Goal: Task Accomplishment & Management: Manage account settings

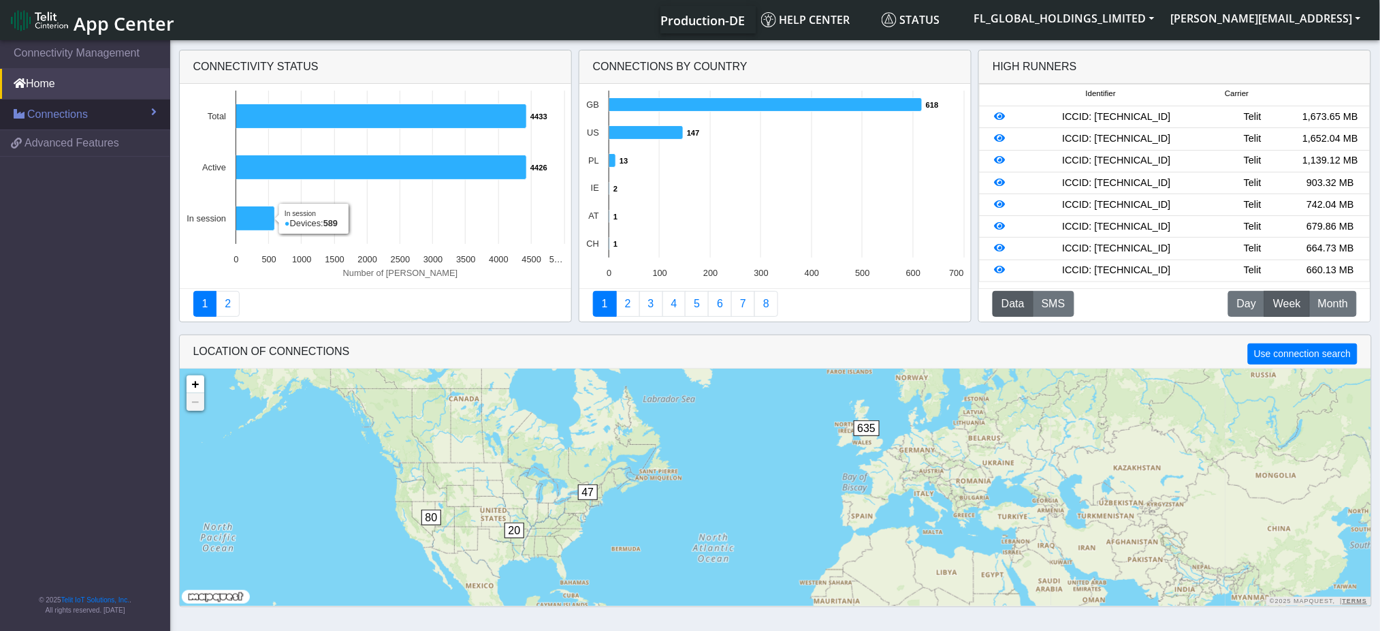
click at [86, 118] on span "Connections" at bounding box center [57, 114] width 61 height 16
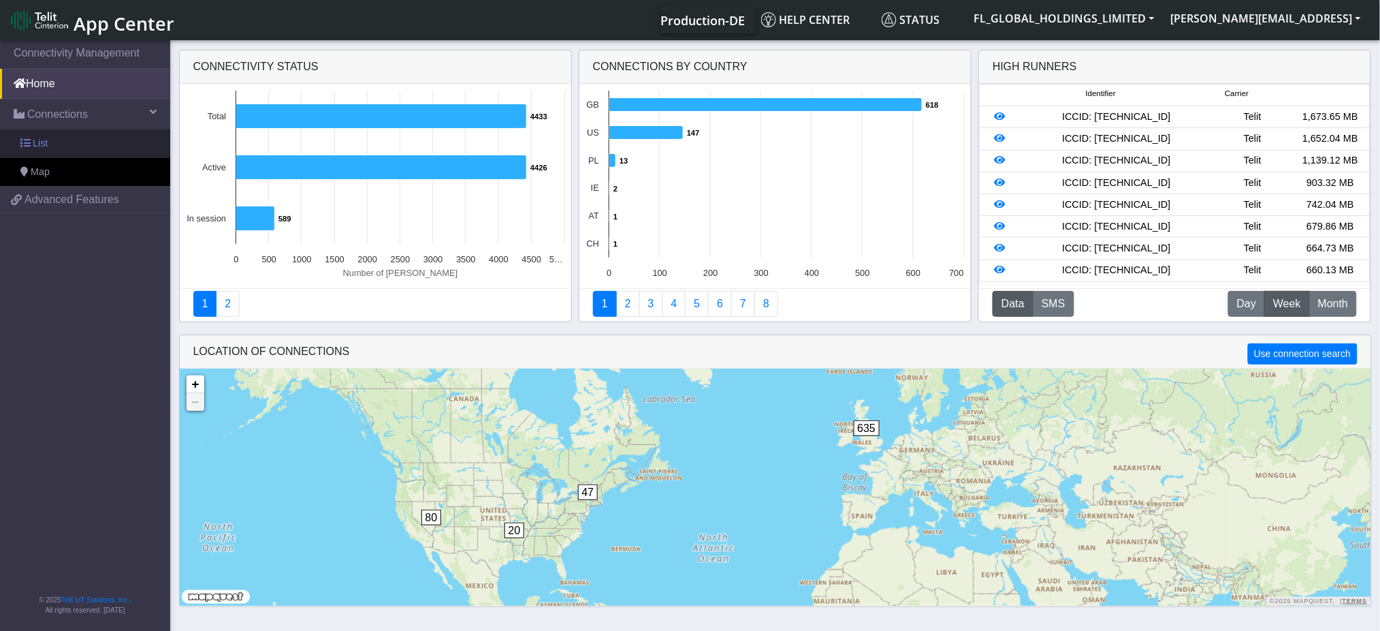
click at [76, 140] on link "List" at bounding box center [85, 143] width 170 height 29
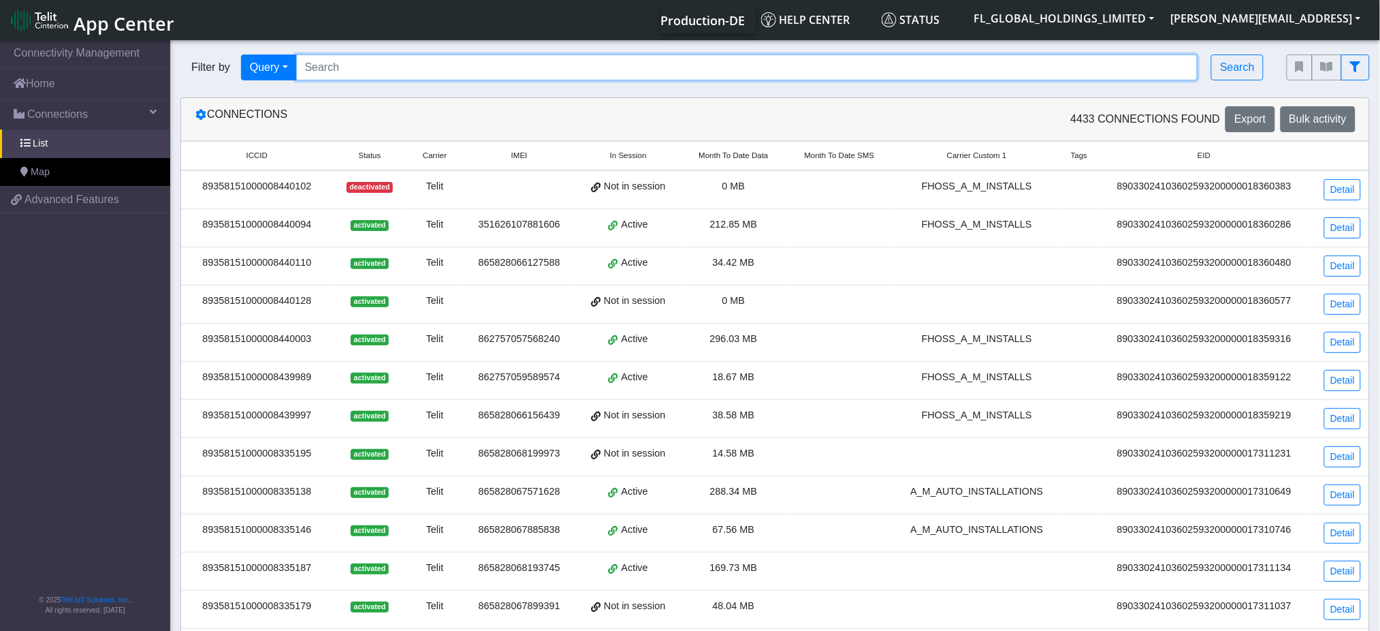
click at [521, 74] on input "Search..." at bounding box center [747, 67] width 902 height 26
paste input "89358151000008449244"
type input "89358151000008449244"
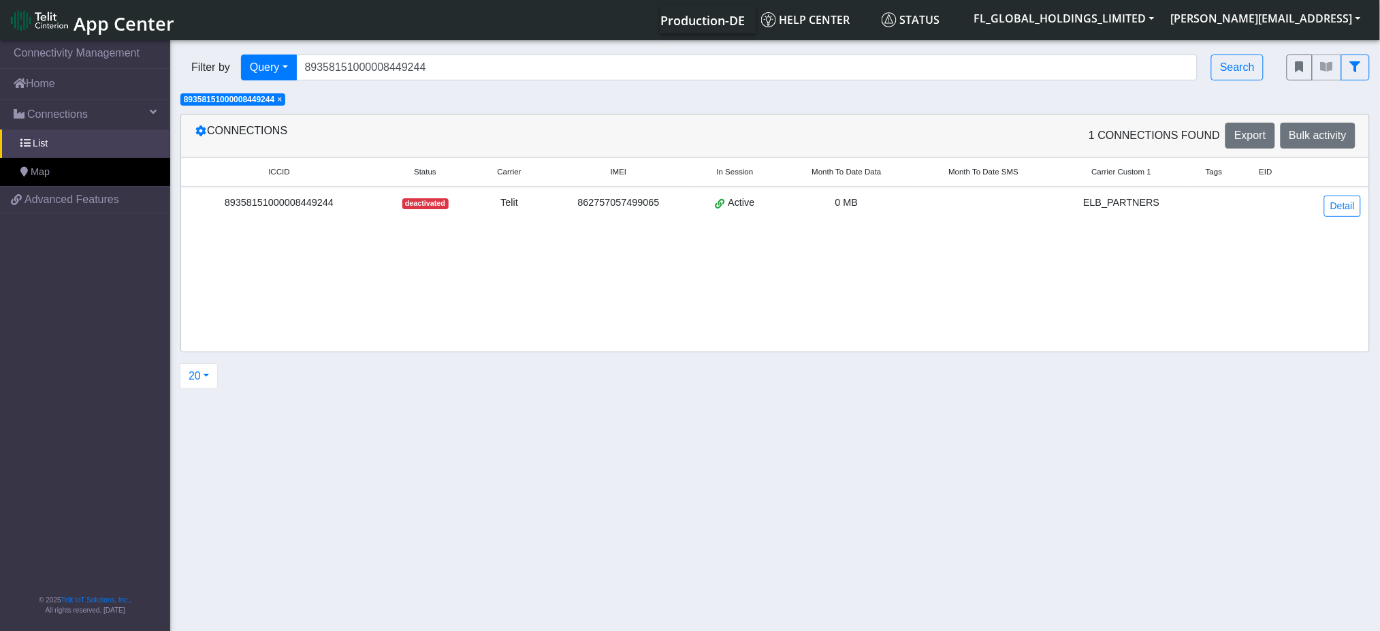
click at [369, 205] on div "89358151000008449244" at bounding box center [279, 202] width 180 height 15
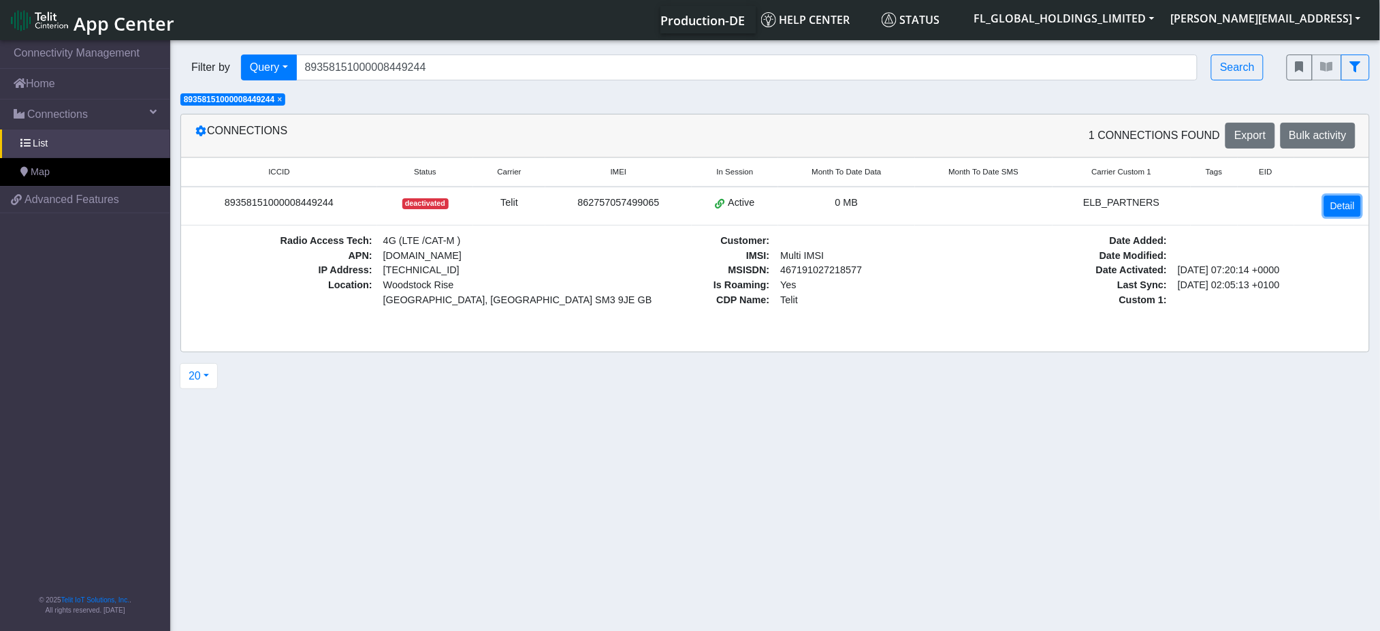
drag, startPoint x: 1336, startPoint y: 206, endPoint x: 1328, endPoint y: 215, distance: 12.0
click at [1337, 206] on link "Detail" at bounding box center [1342, 205] width 37 height 21
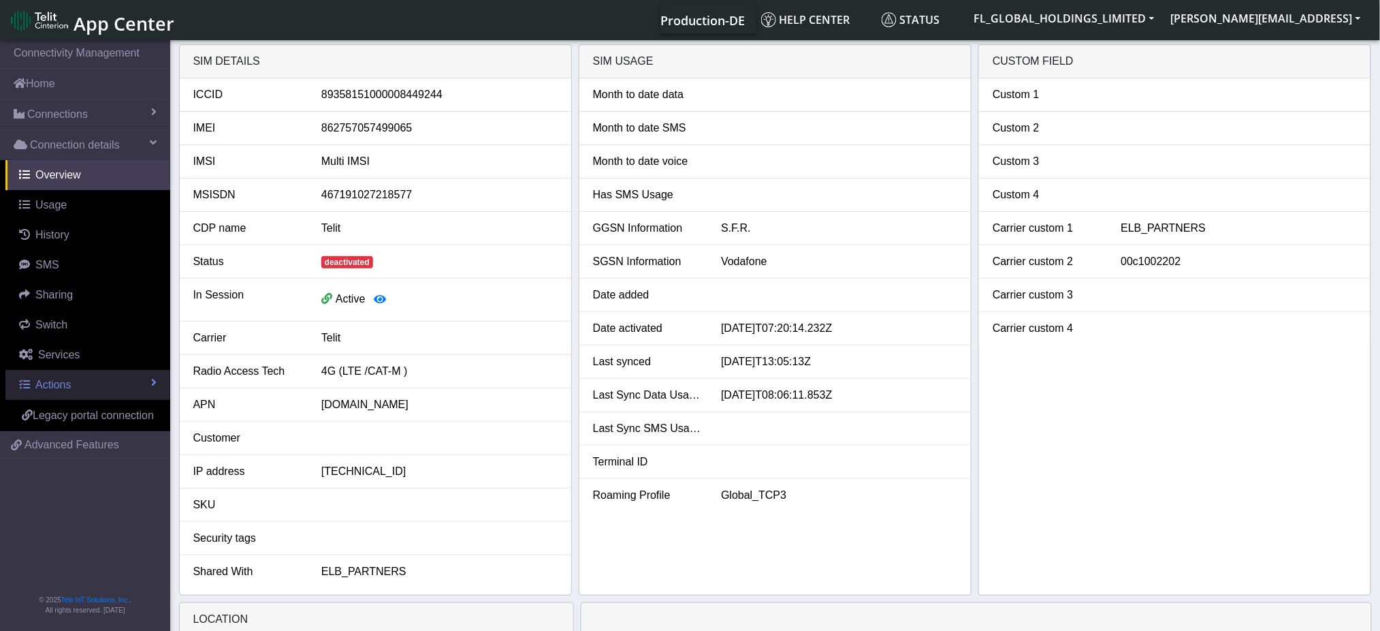
click at [72, 390] on link "Actions" at bounding box center [87, 385] width 165 height 30
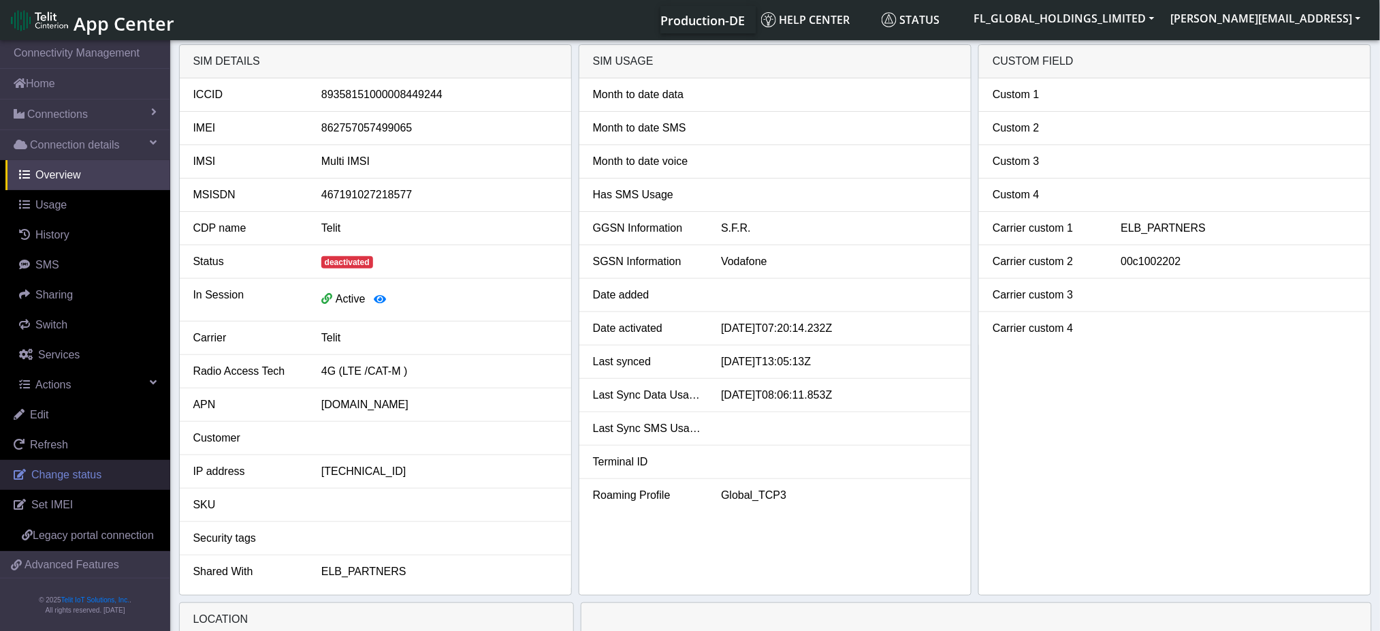
click at [82, 460] on link "Change status" at bounding box center [85, 475] width 170 height 30
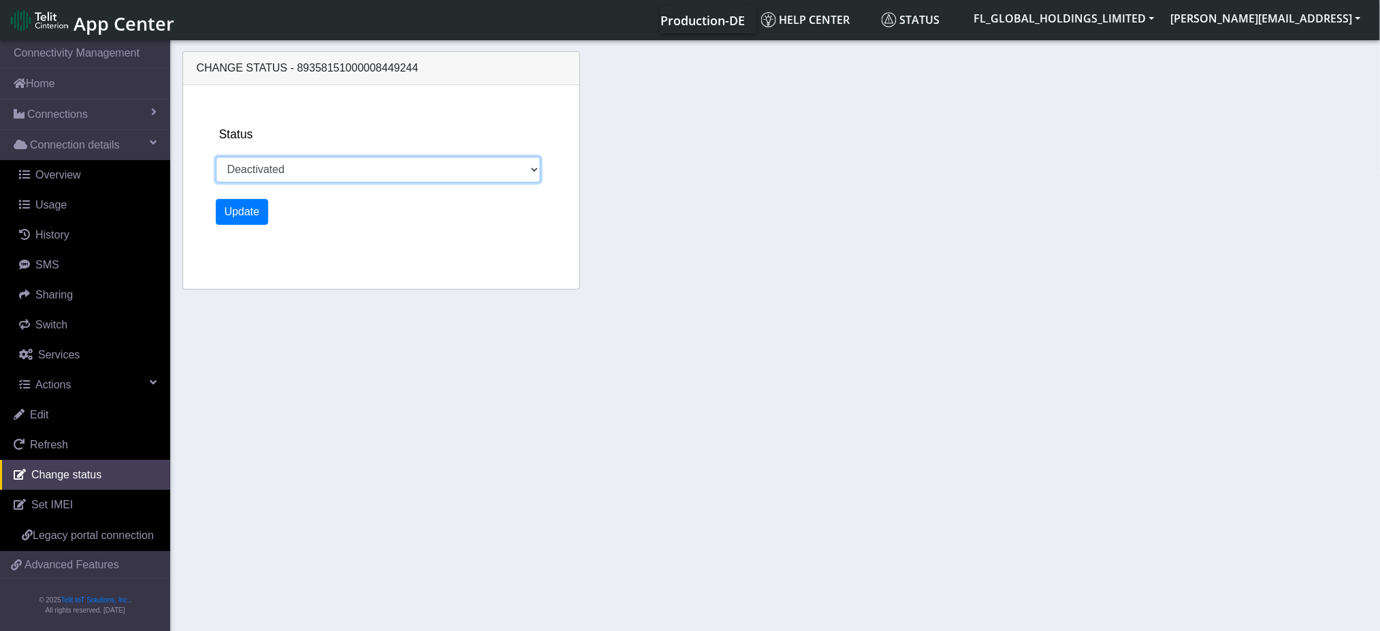
click at [338, 170] on select "Activated Deactivated" at bounding box center [379, 170] width 326 height 26
select select "activated"
click at [216, 157] on select "Activated Deactivated" at bounding box center [379, 170] width 326 height 26
click at [247, 212] on button "Update" at bounding box center [242, 212] width 53 height 26
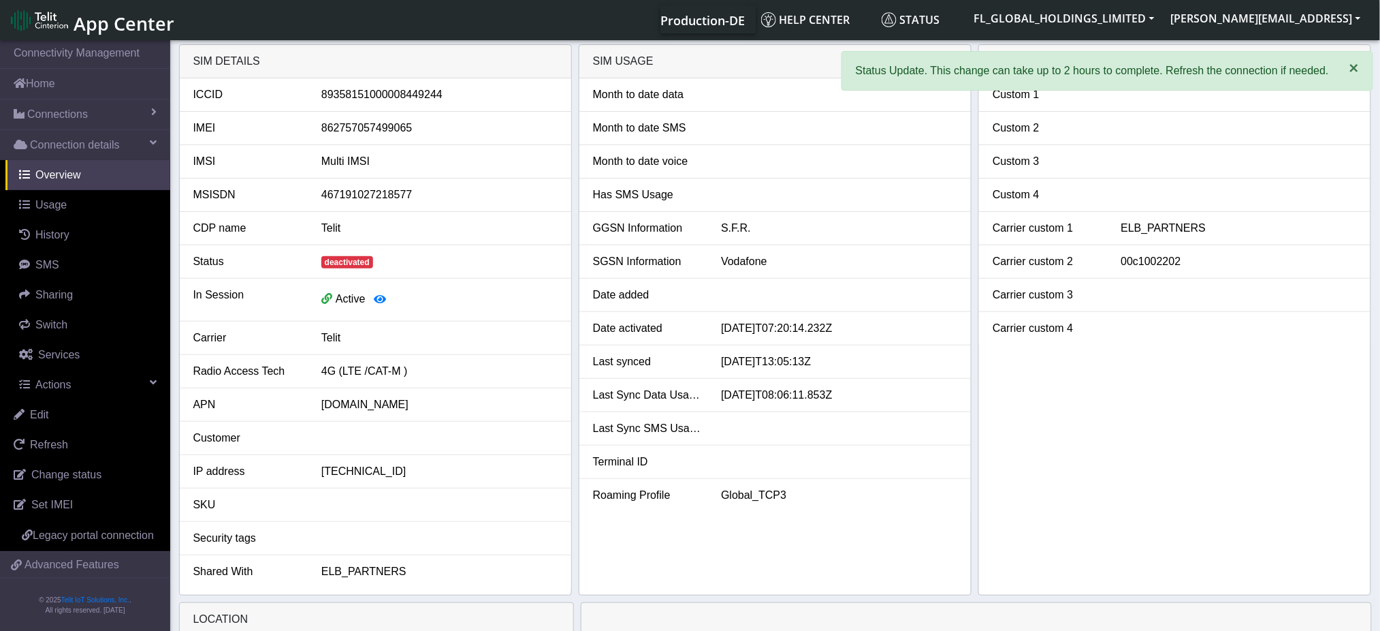
drag, startPoint x: 1354, startPoint y: 72, endPoint x: 1340, endPoint y: 84, distance: 18.8
click at [1354, 71] on span "×" at bounding box center [1355, 68] width 10 height 18
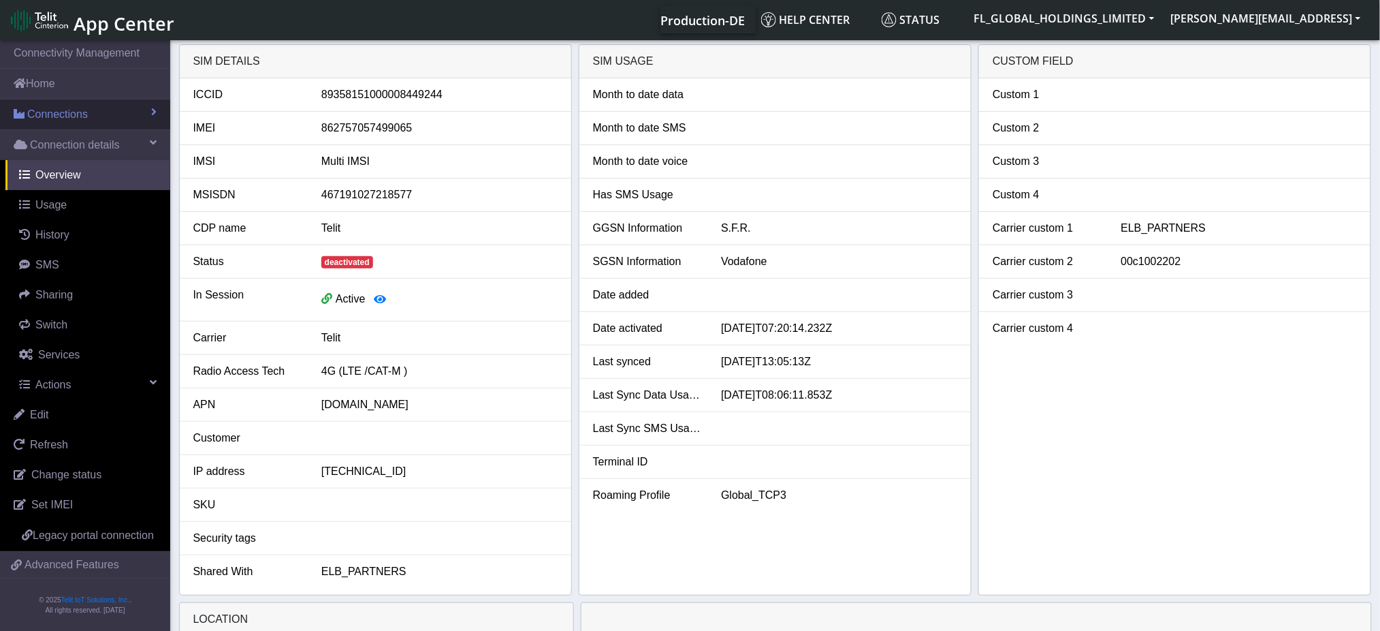
click at [84, 106] on span "Connections" at bounding box center [57, 114] width 61 height 16
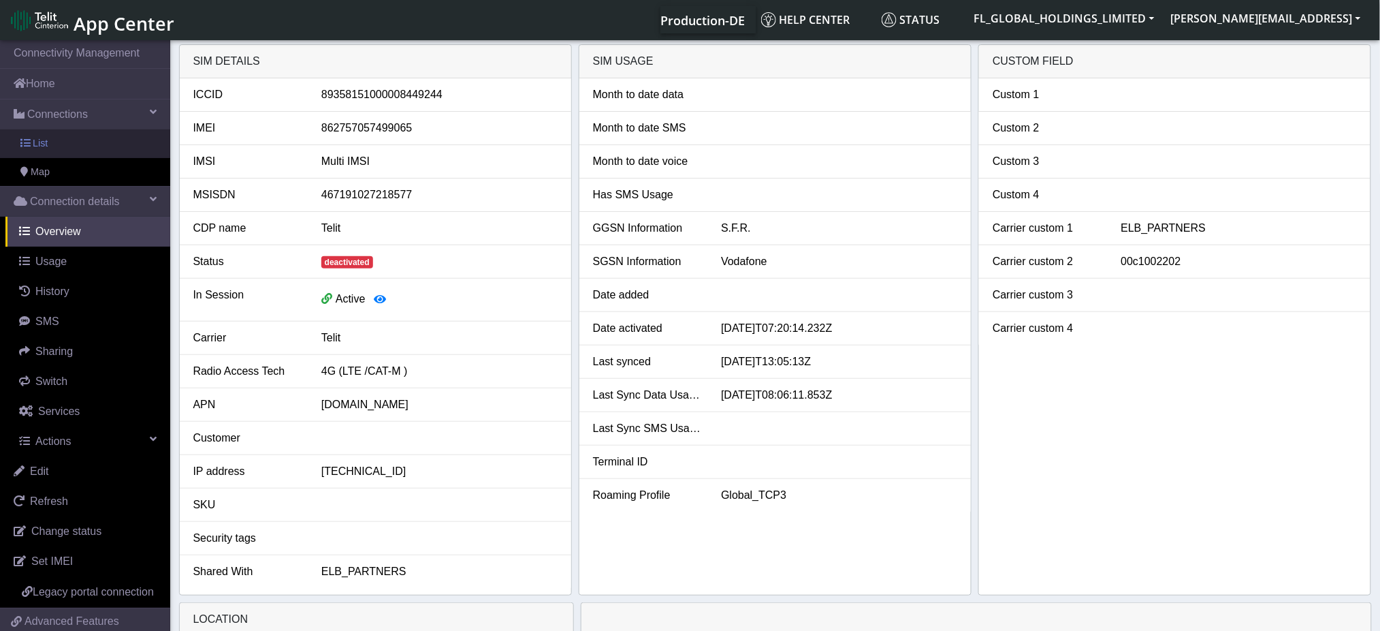
click at [60, 148] on link "List" at bounding box center [85, 143] width 170 height 29
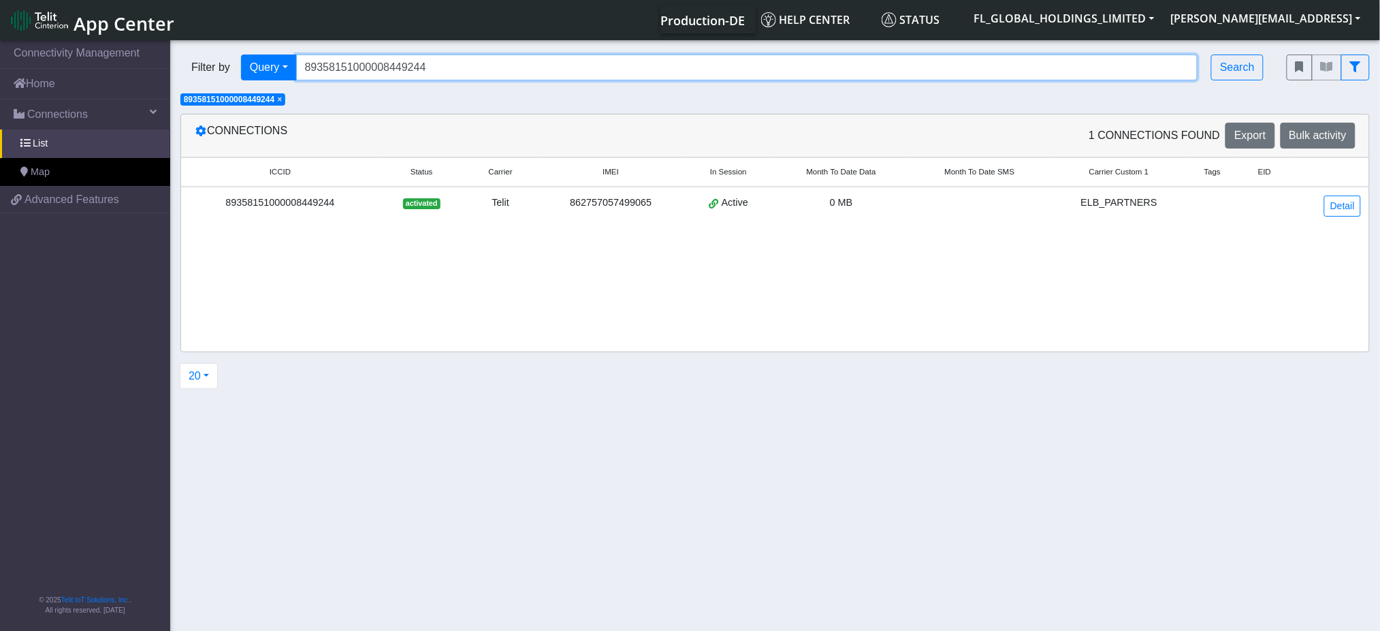
click at [431, 63] on input "89358151000008449244" at bounding box center [747, 67] width 902 height 26
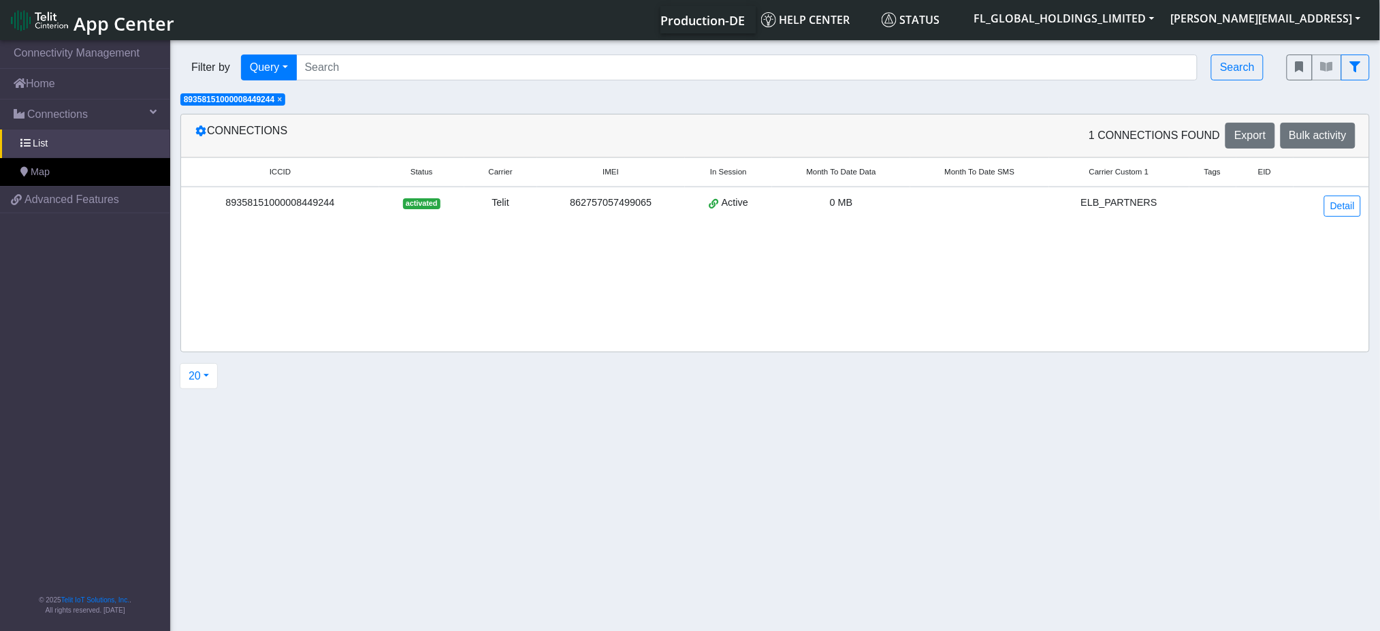
click at [282, 101] on span "×" at bounding box center [279, 100] width 5 height 10
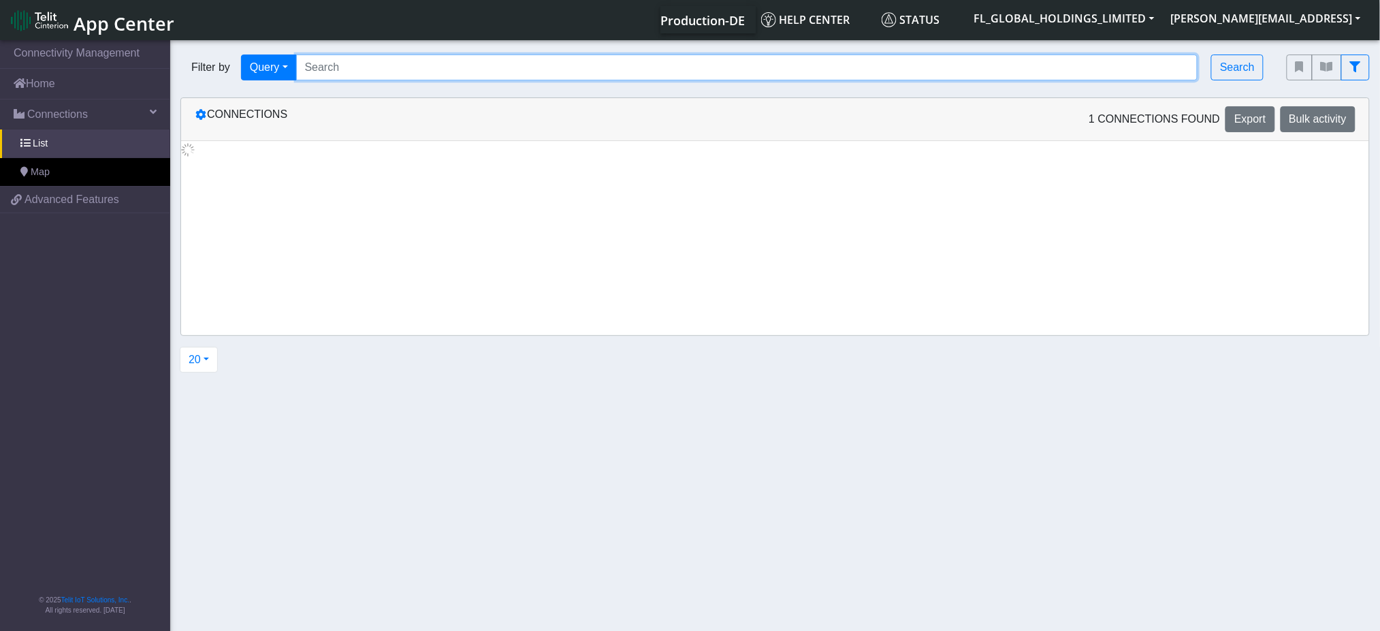
click at [336, 63] on input "Search..." at bounding box center [747, 67] width 902 height 26
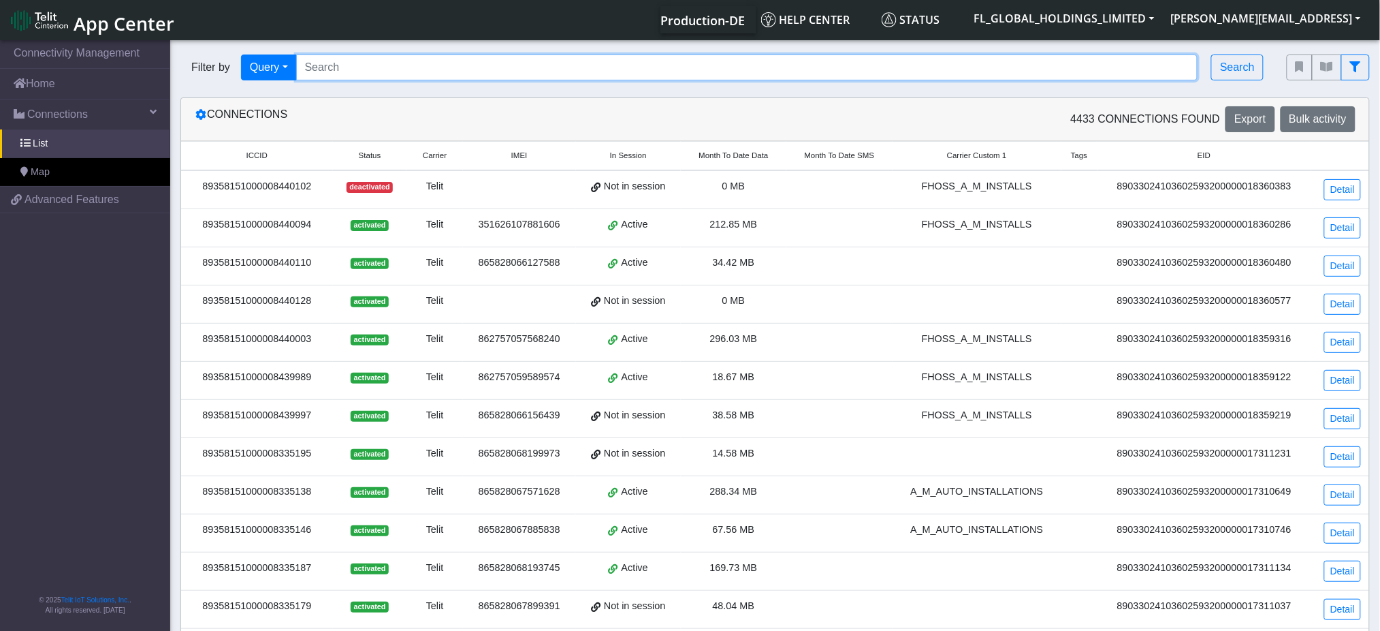
paste input "89358151000008449335"
type input "89358151000008449335"
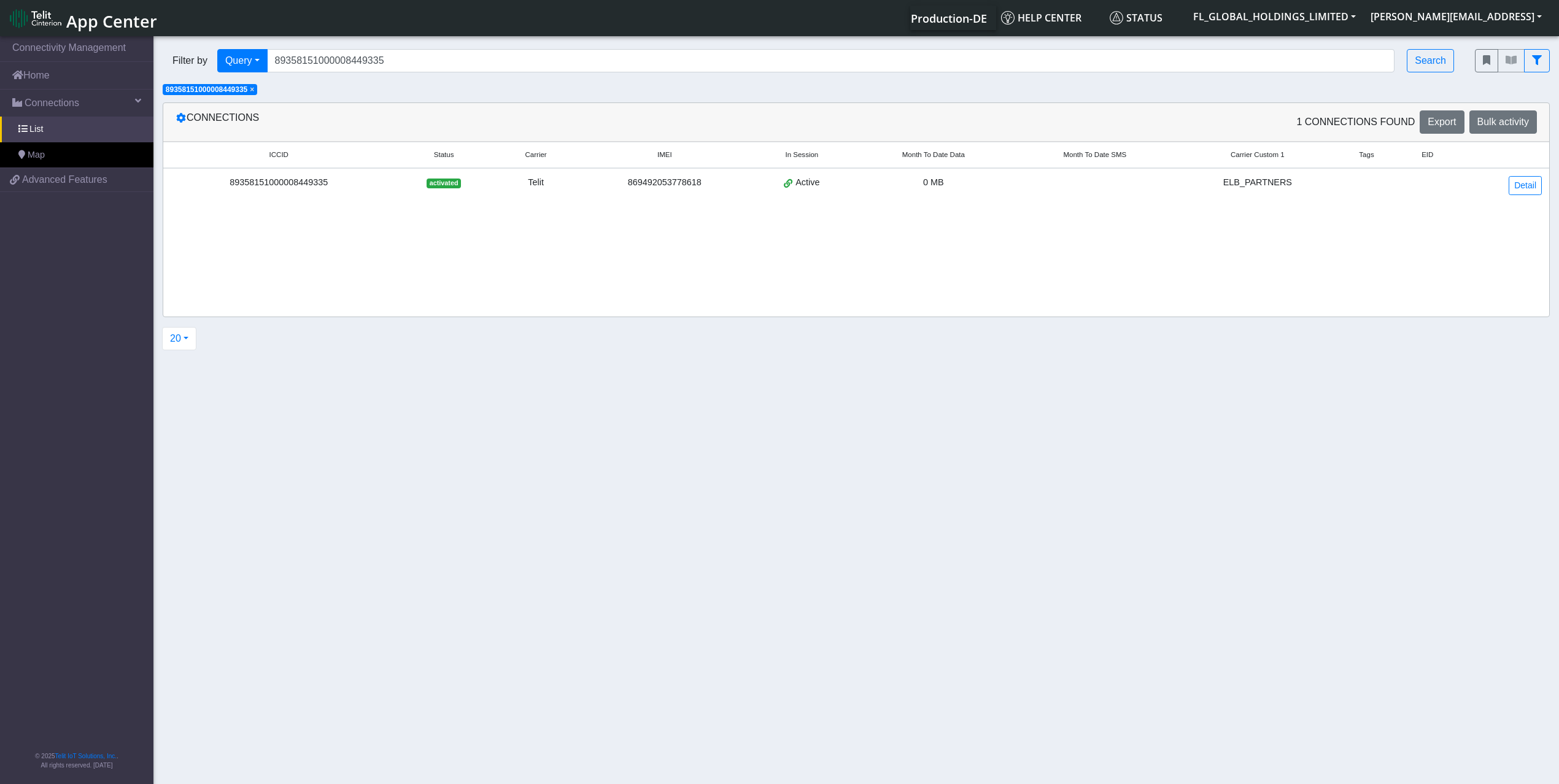
click at [254, 91] on span "×" at bounding box center [251, 90] width 5 height 9
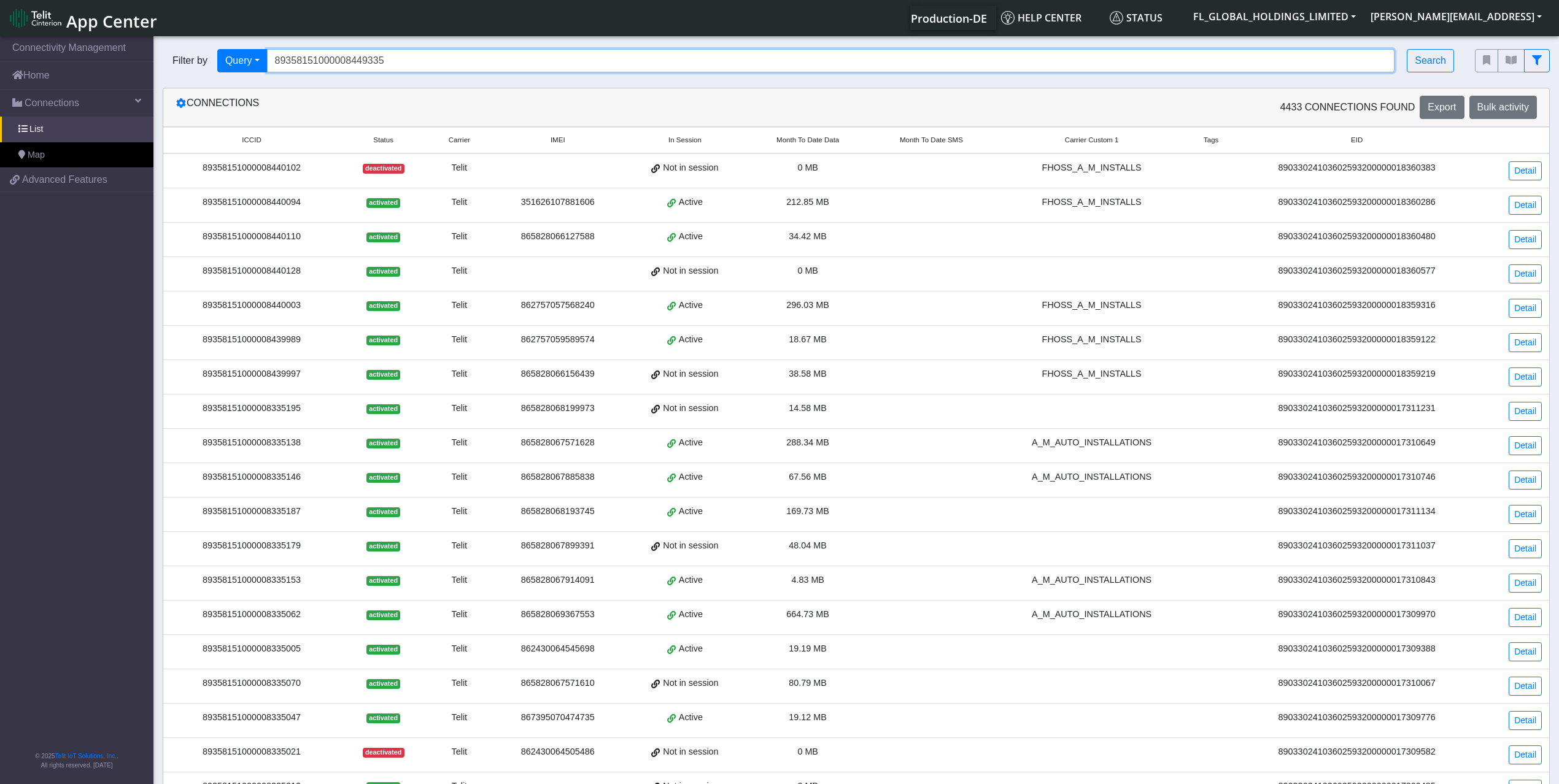
click at [411, 61] on input "89358151000008449335" at bounding box center [831, 60] width 1128 height 23
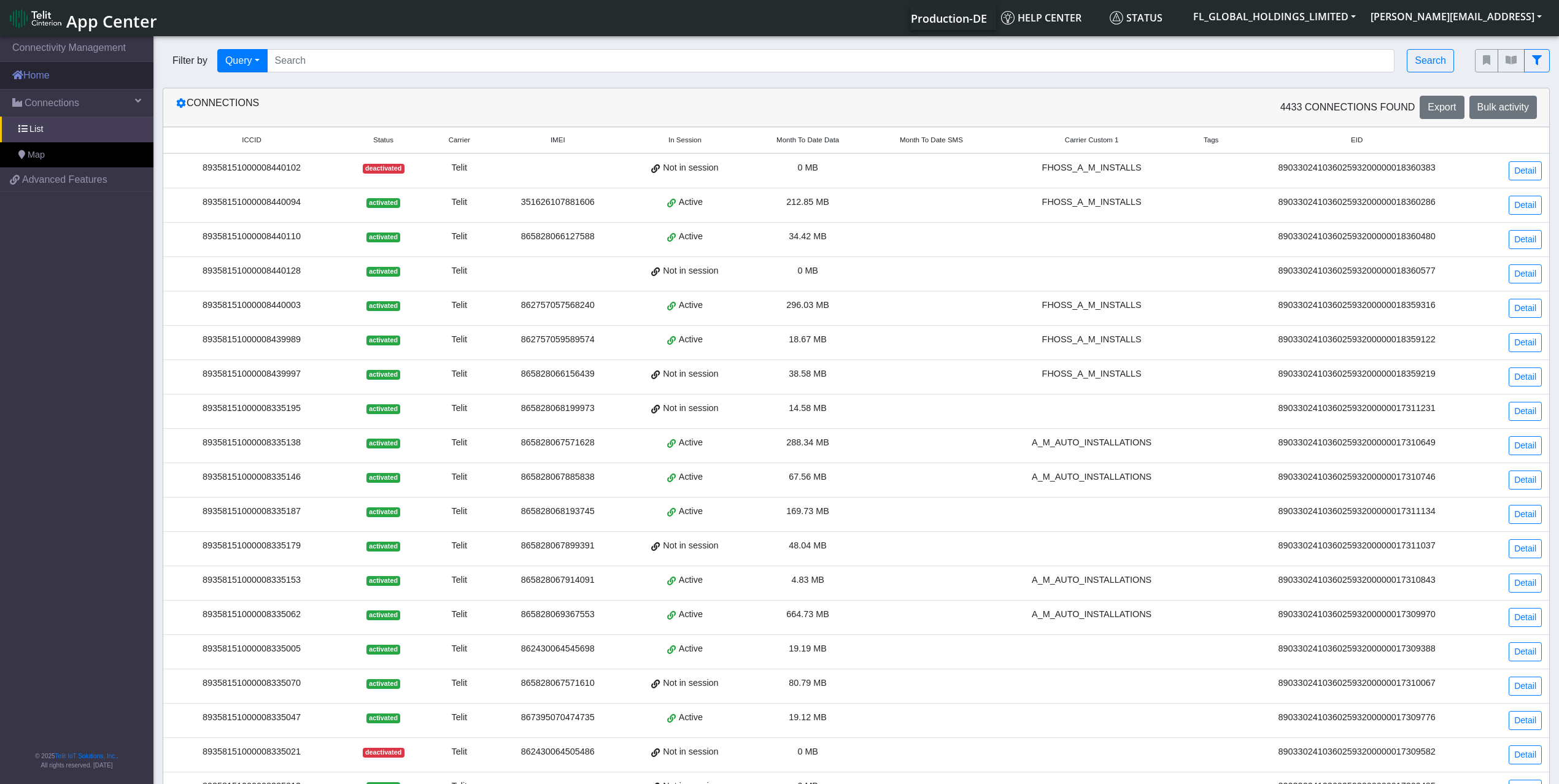
click at [75, 84] on link "Home" at bounding box center [77, 76] width 153 height 27
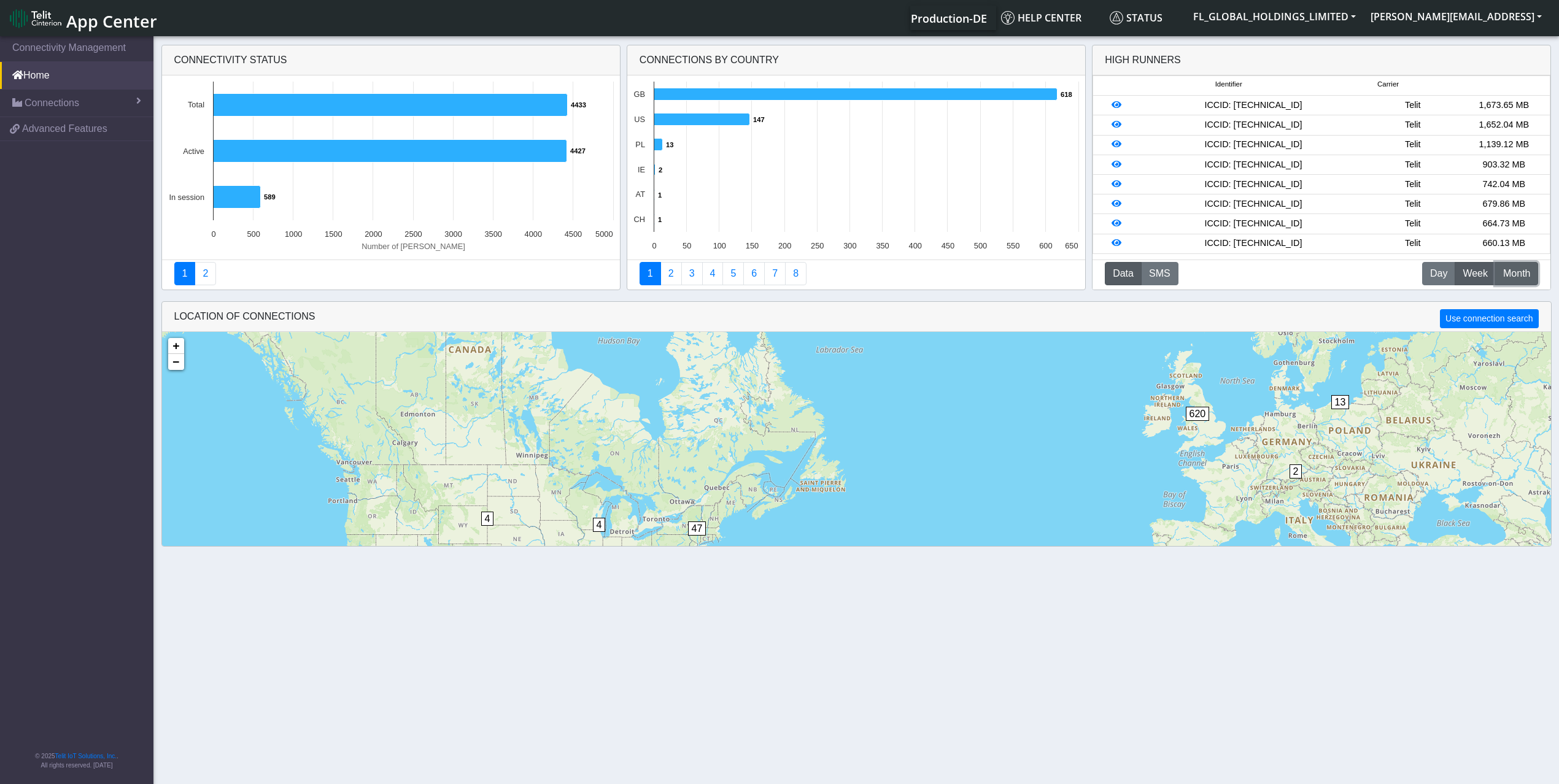
click at [1256, 271] on span "Month" at bounding box center [1517, 274] width 27 height 14
drag, startPoint x: 1314, startPoint y: 103, endPoint x: 1220, endPoint y: 105, distance: 94.0
click at [1220, 105] on div "ICCID: [TECHNICAL_ID]" at bounding box center [1253, 105] width 228 height 14
copy div "89358151000008449632"
click at [71, 105] on span "Connections" at bounding box center [51, 103] width 55 height 14
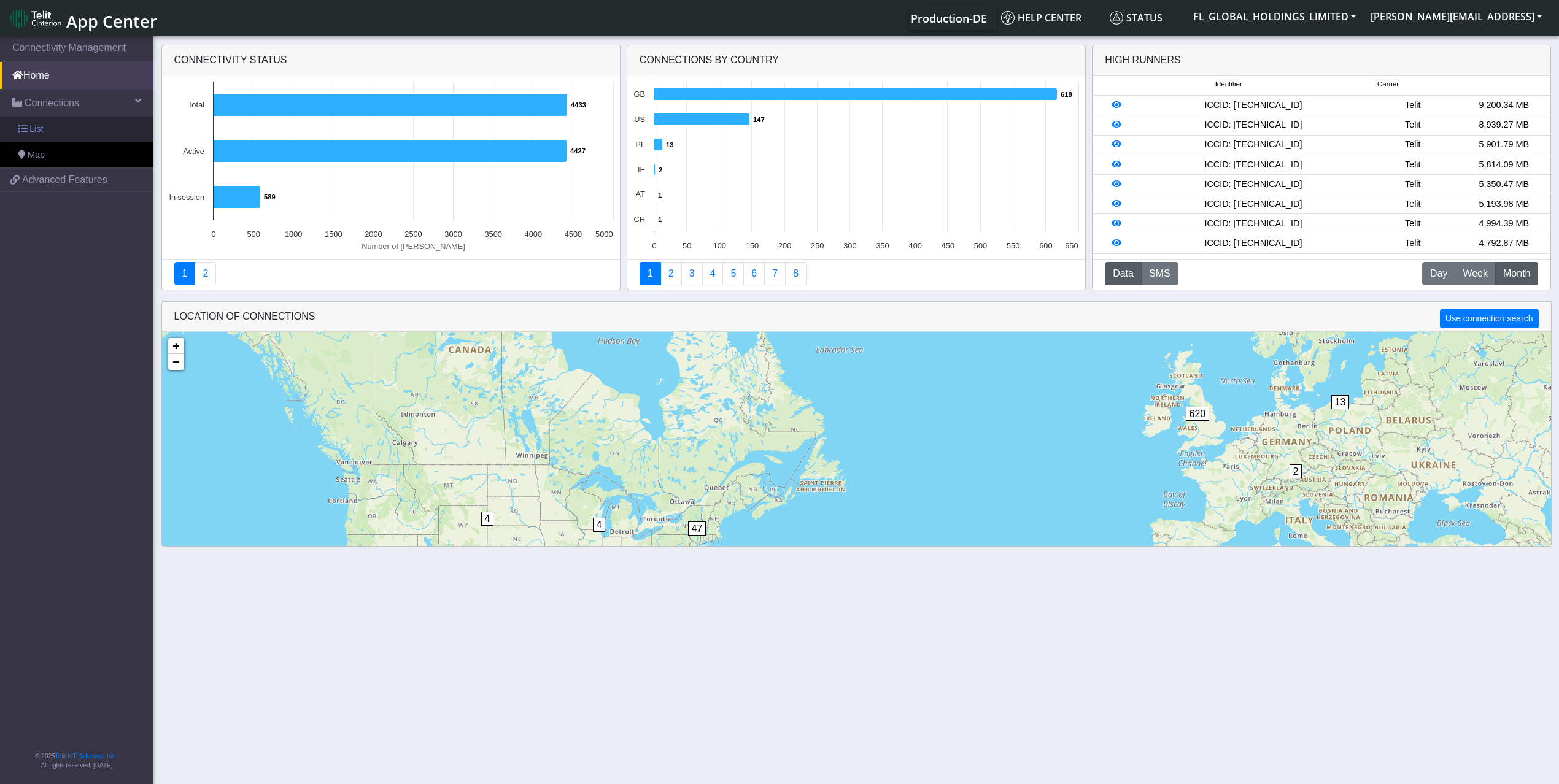
click at [72, 141] on link "List" at bounding box center [77, 129] width 153 height 26
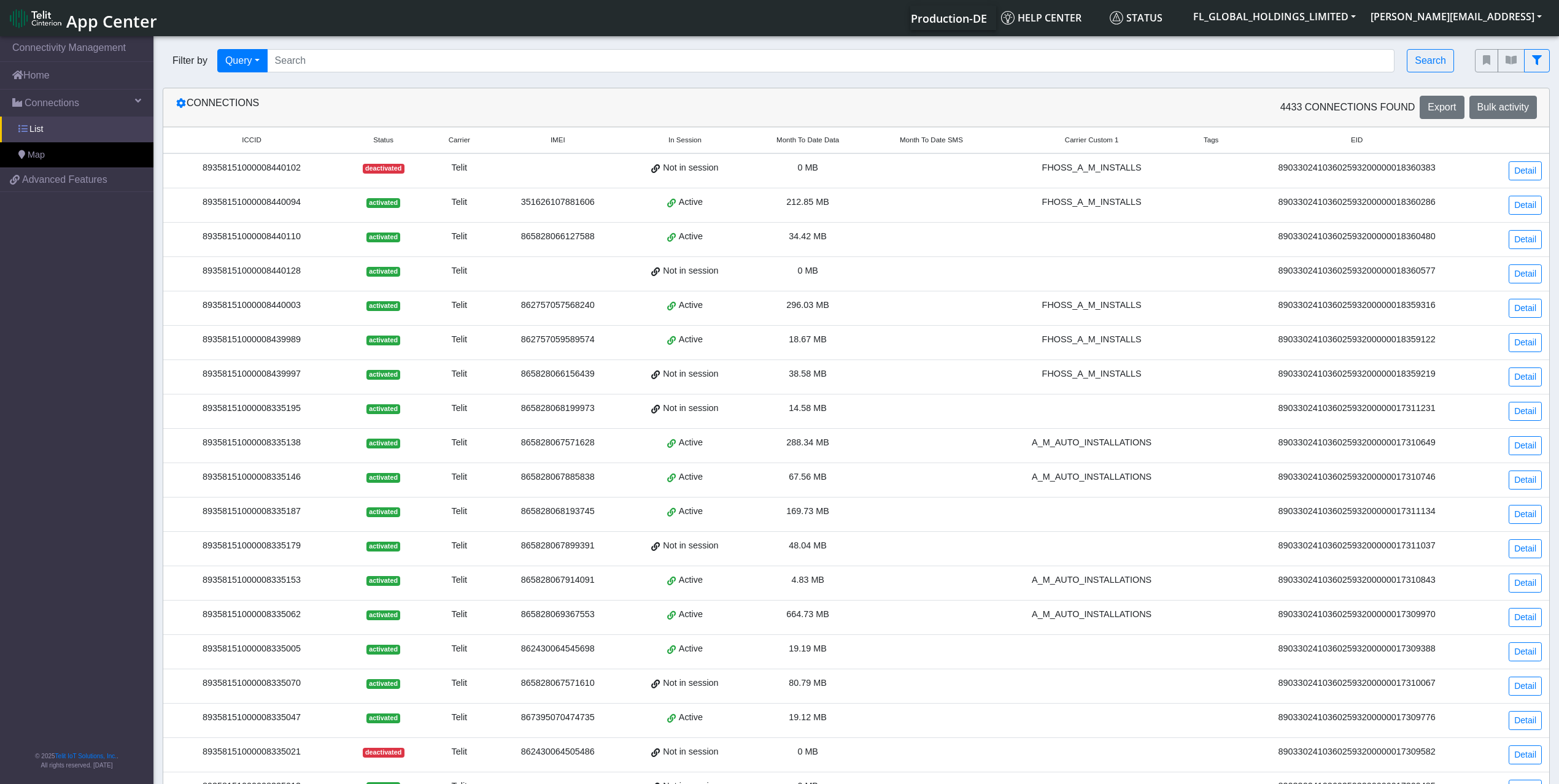
click at [75, 119] on link "List" at bounding box center [77, 129] width 153 height 26
click at [75, 123] on link "List" at bounding box center [77, 129] width 153 height 26
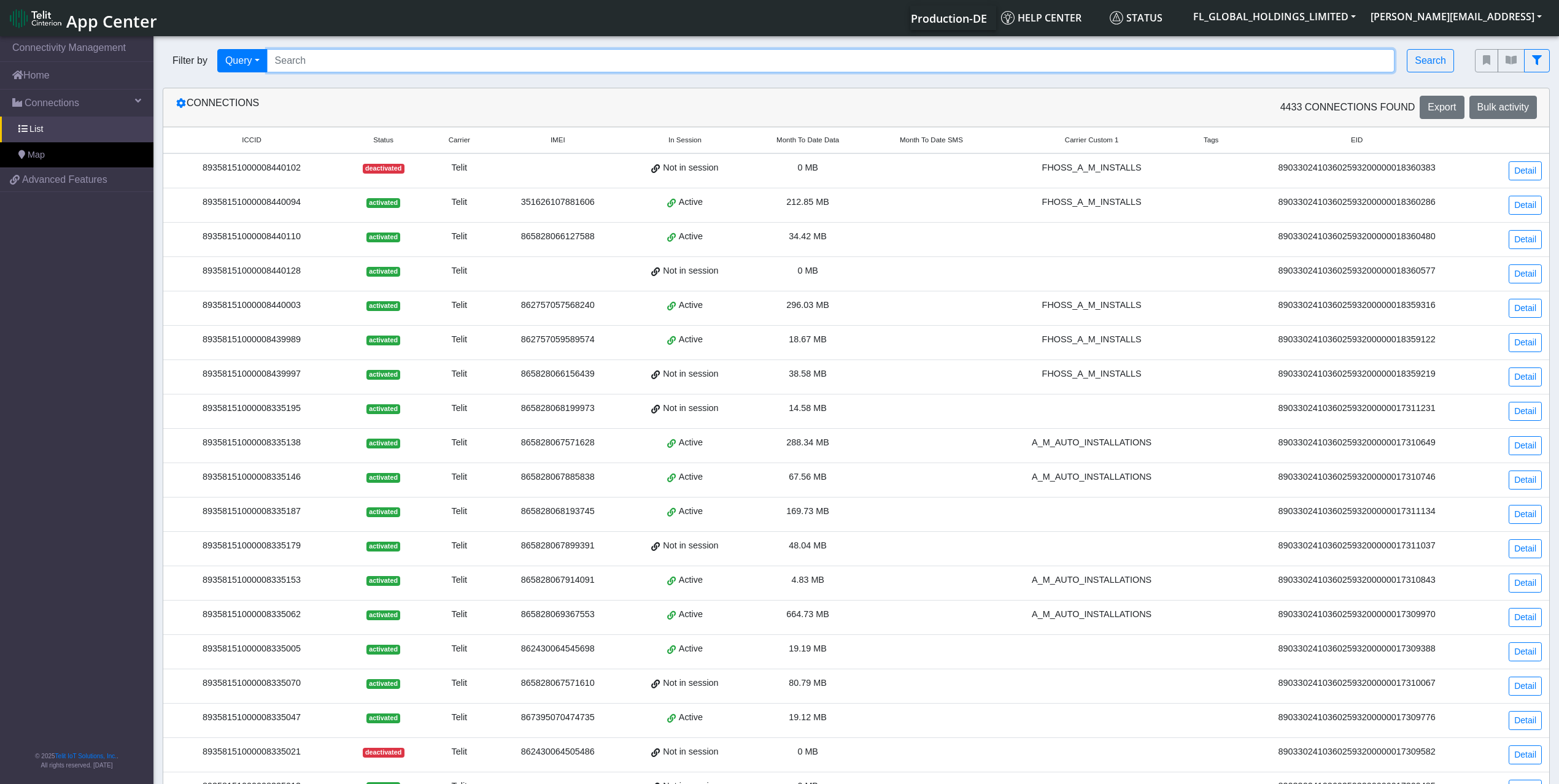
click at [297, 55] on input "Search..." at bounding box center [831, 60] width 1128 height 23
paste input "89358151000008449632"
type input "89358151000008449632"
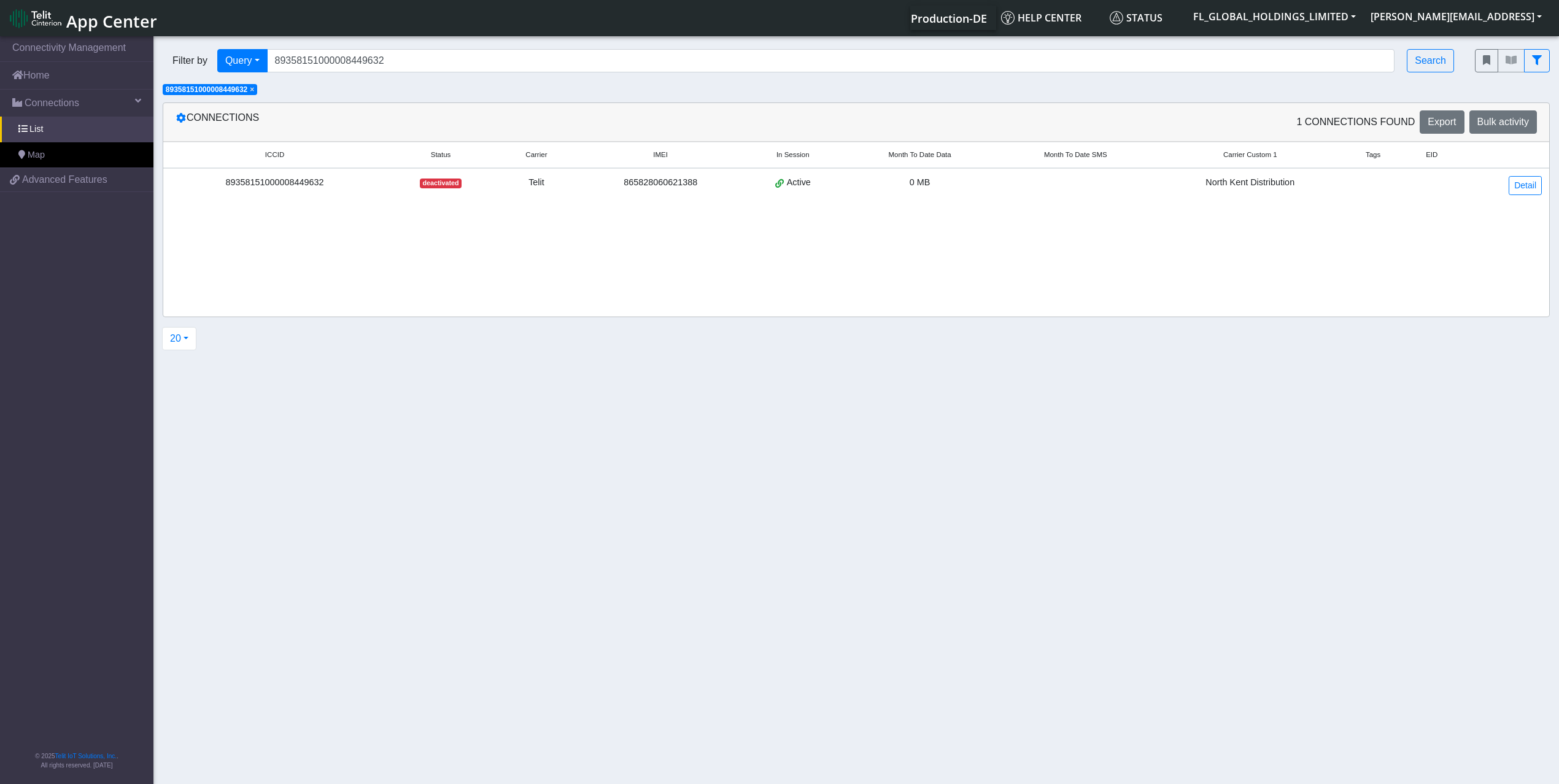
click at [377, 187] on div "89358151000008449632" at bounding box center [274, 182] width 208 height 14
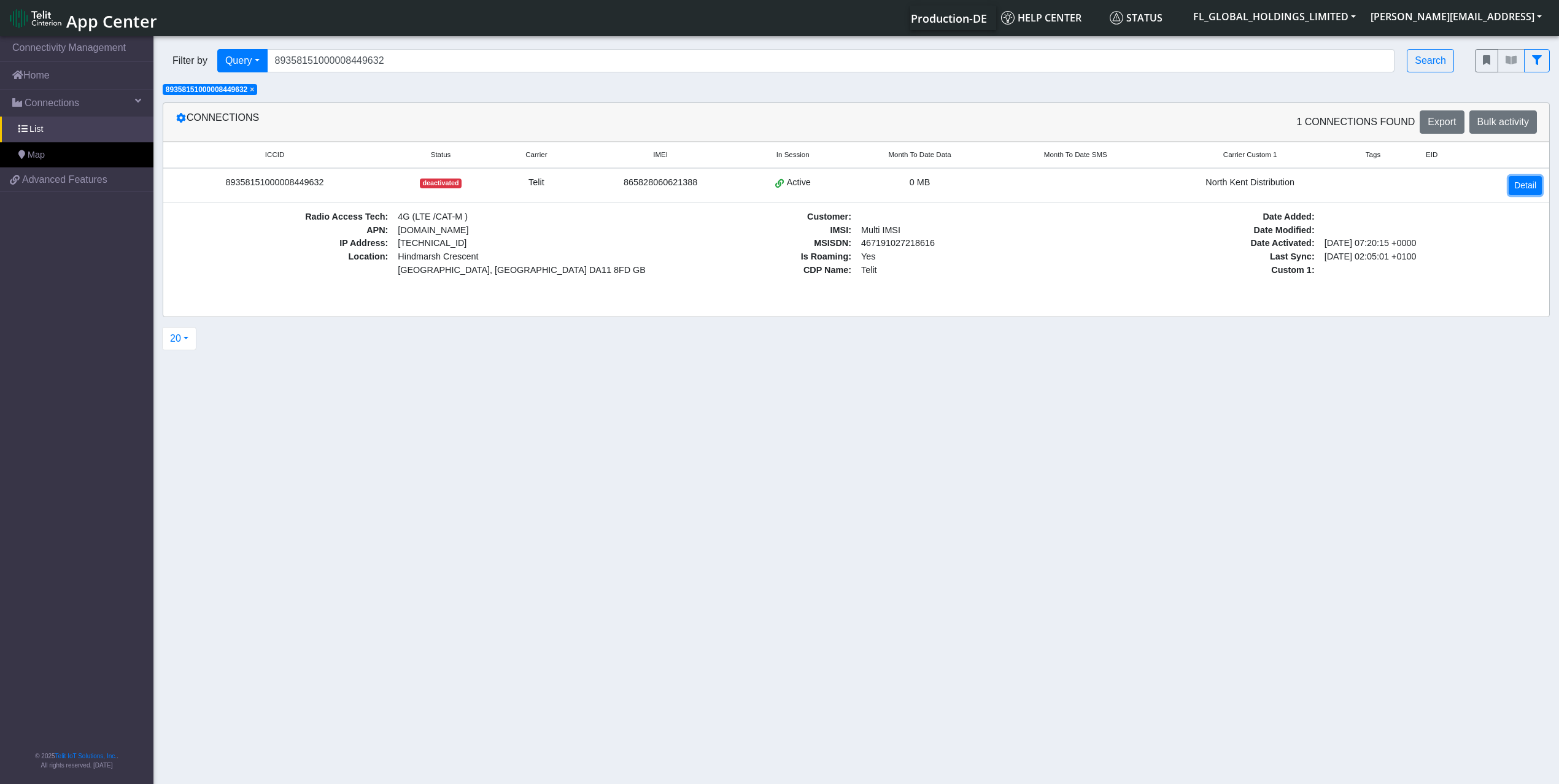
click at [1256, 185] on link "Detail" at bounding box center [1525, 185] width 33 height 19
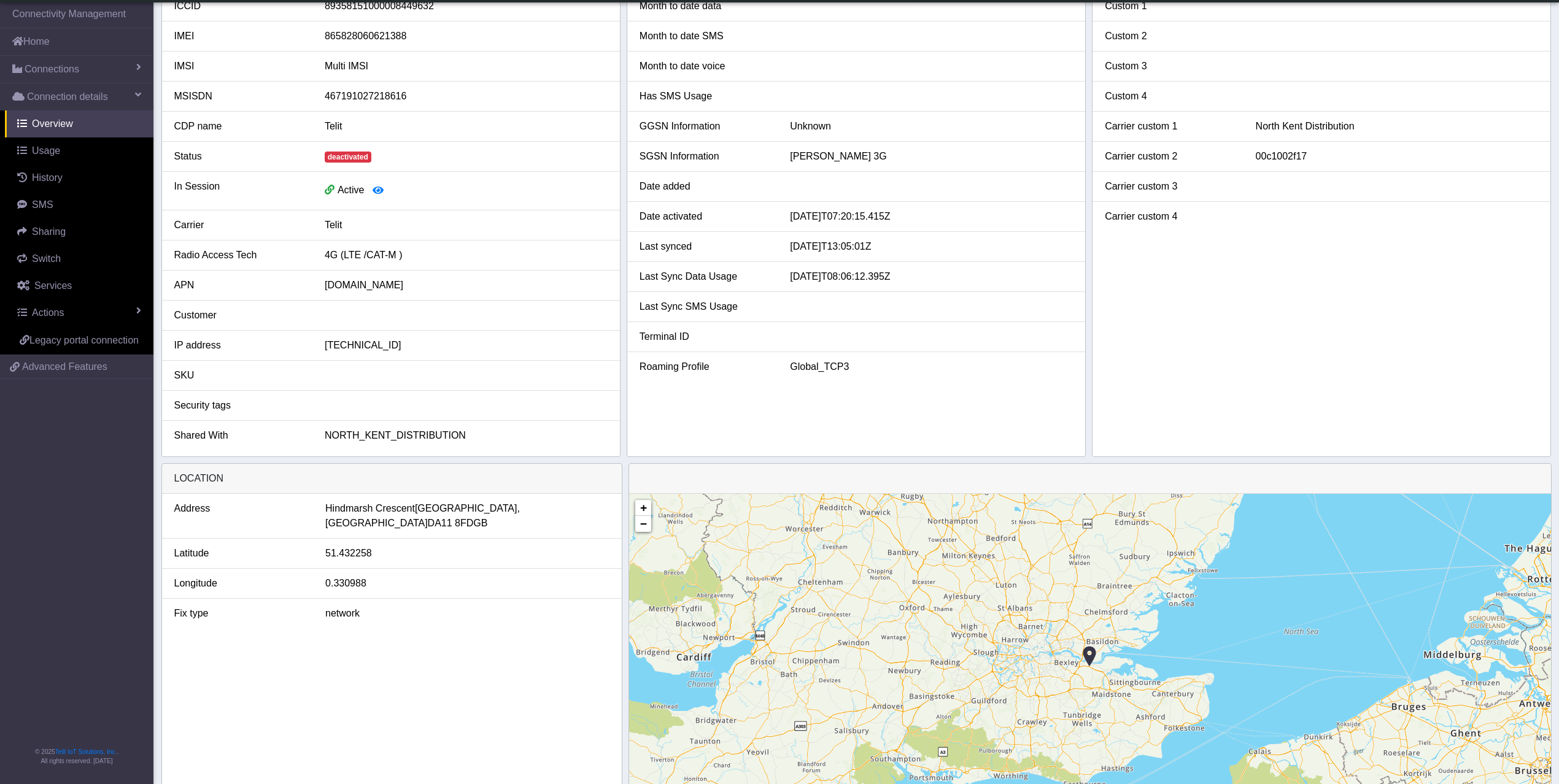
scroll to position [45, 0]
drag, startPoint x: 1305, startPoint y: 162, endPoint x: 1254, endPoint y: 169, distance: 51.5
click at [1254, 169] on li "Carrier custom 2 00c1002f17" at bounding box center [1321, 157] width 458 height 30
copy div "00c1002f17"
click at [86, 316] on link "Actions" at bounding box center [78, 313] width 149 height 27
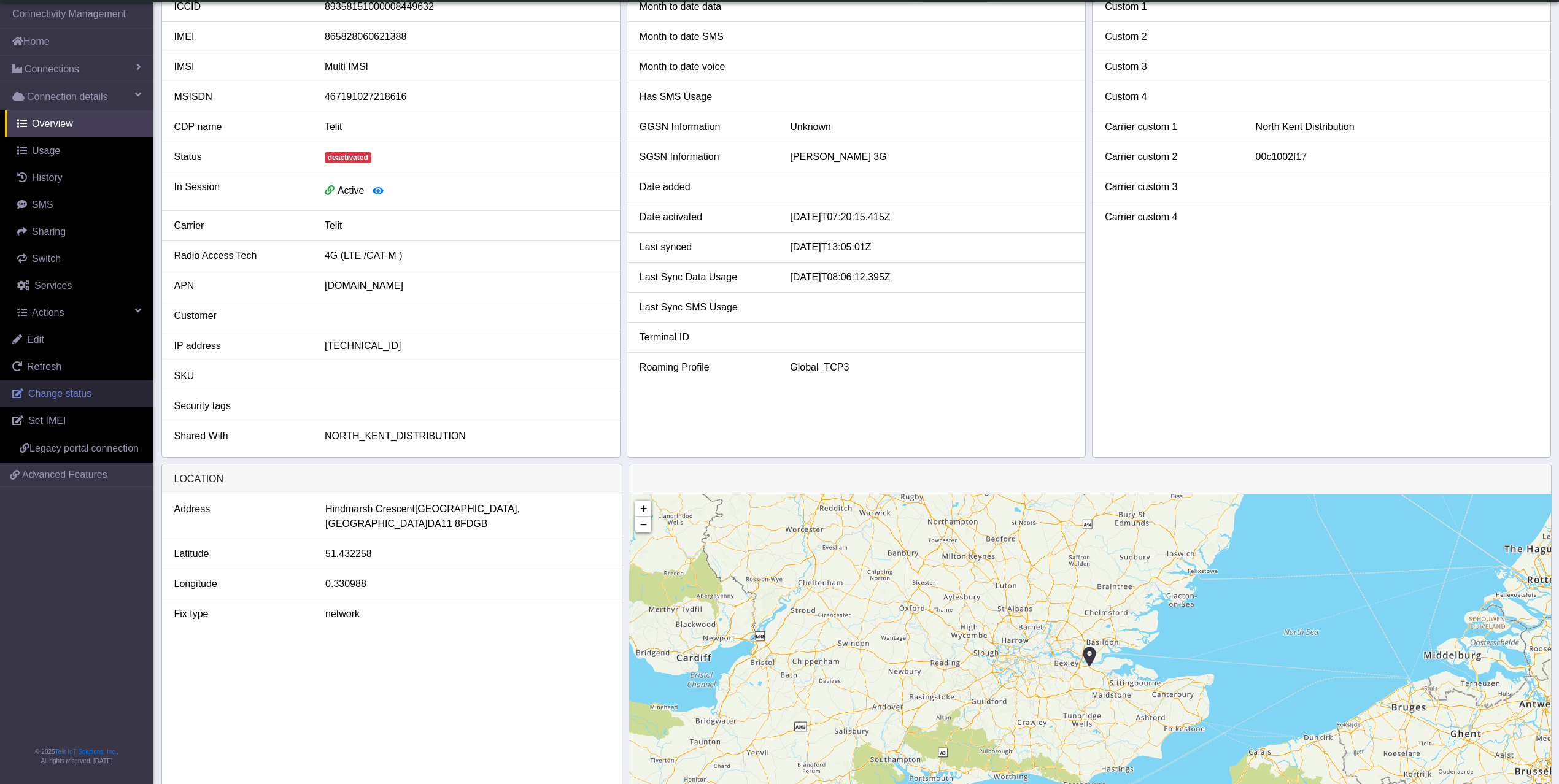
click at [78, 394] on span "Change status" at bounding box center [59, 394] width 63 height 11
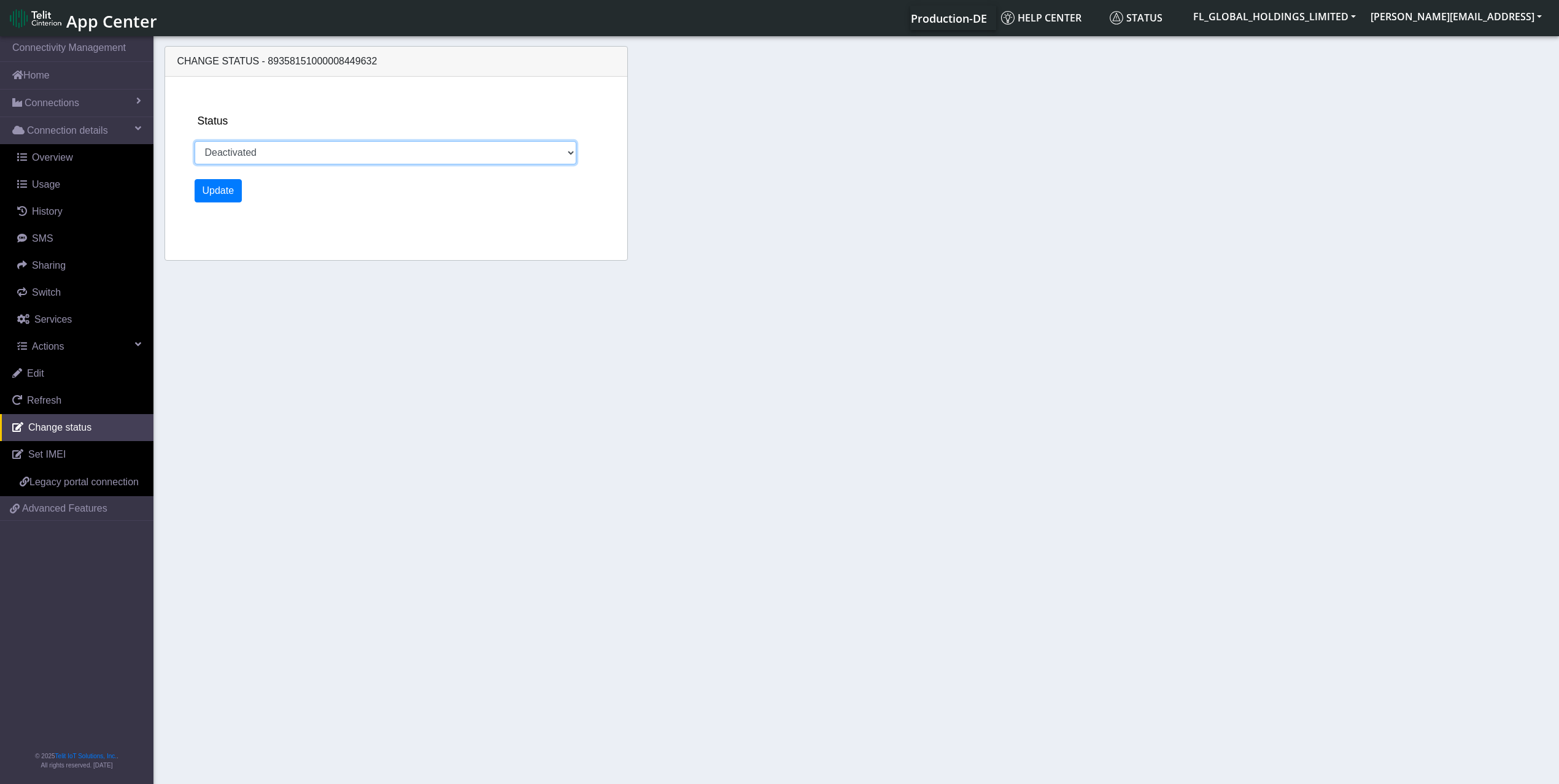
click at [269, 160] on select "Activated Deactivated" at bounding box center [386, 153] width 382 height 23
select select "activated"
click at [195, 141] on select "Activated Deactivated" at bounding box center [386, 153] width 382 height 23
click at [220, 186] on button "Update" at bounding box center [218, 191] width 48 height 23
